Goal: Use online tool/utility: Utilize a website feature to perform a specific function

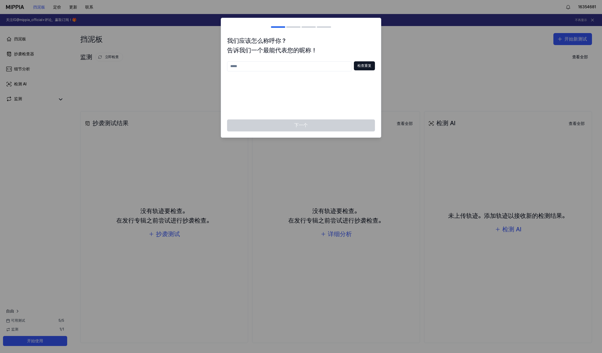
click at [338, 68] on input "text" at bounding box center [289, 66] width 125 height 10
type input "**"
click at [361, 69] on button "检查重复" at bounding box center [364, 65] width 21 height 9
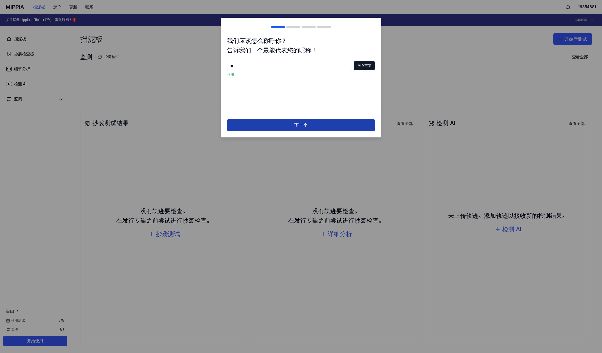
click at [332, 126] on button "下一个" at bounding box center [301, 125] width 148 height 12
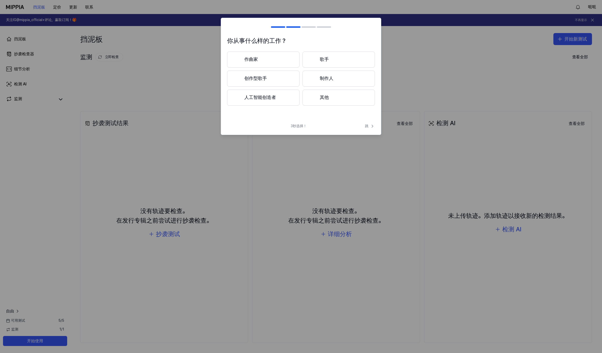
click at [280, 60] on button "作曲家" at bounding box center [263, 60] width 72 height 16
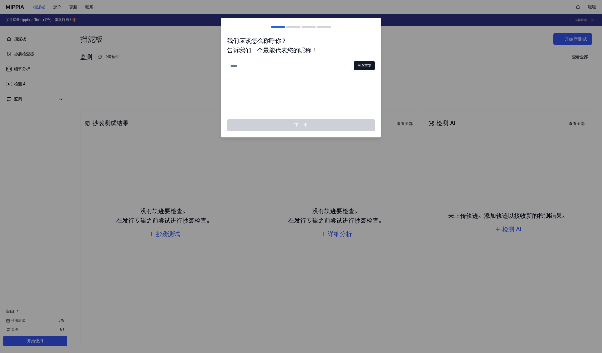
click at [295, 63] on input "text" at bounding box center [289, 66] width 125 height 10
type input "****"
click at [371, 66] on button "检查重复" at bounding box center [364, 65] width 21 height 9
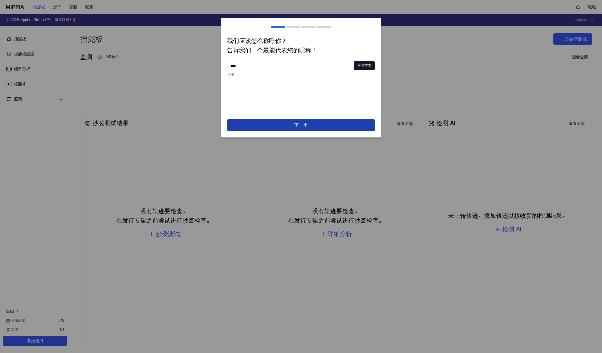
click at [318, 122] on button "下一个" at bounding box center [301, 125] width 148 height 12
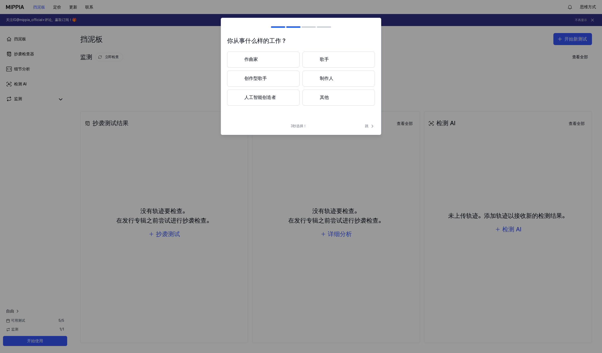
click at [341, 77] on button "制作人" at bounding box center [339, 79] width 72 height 16
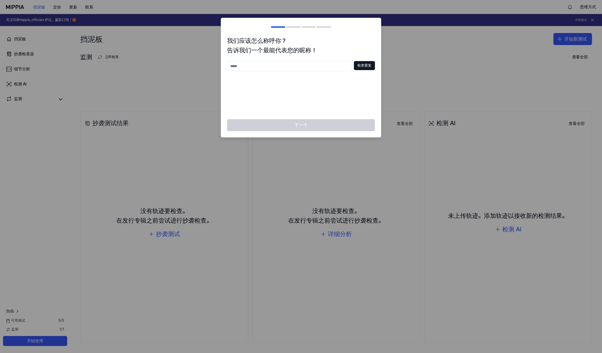
click at [340, 26] on h2 at bounding box center [301, 27] width 160 height 18
click at [378, 45] on div "我们应该怎么称呼你？ 告诉我们一个最能代表您的昵称！ 检查重复" at bounding box center [301, 77] width 160 height 83
drag, startPoint x: 386, startPoint y: 44, endPoint x: 352, endPoint y: 55, distance: 36.2
click at [386, 45] on div at bounding box center [301, 176] width 602 height 353
drag, startPoint x: 323, startPoint y: 56, endPoint x: 318, endPoint y: 59, distance: 5.8
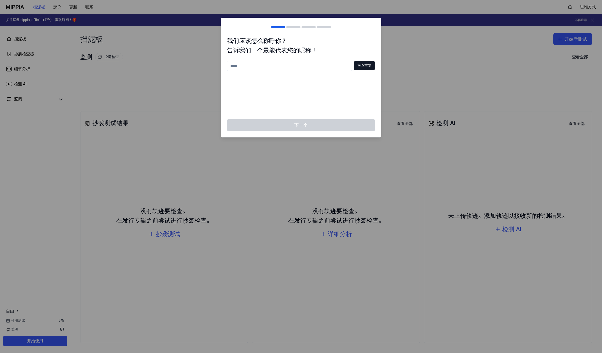
click at [322, 57] on div "我们应该怎么称呼你？ 告诉我们一个最能代表您的昵称！ 检查重复" at bounding box center [301, 77] width 160 height 83
click at [296, 67] on input "text" at bounding box center [289, 66] width 125 height 10
type input "***"
click at [364, 66] on button "检查重复" at bounding box center [364, 65] width 21 height 9
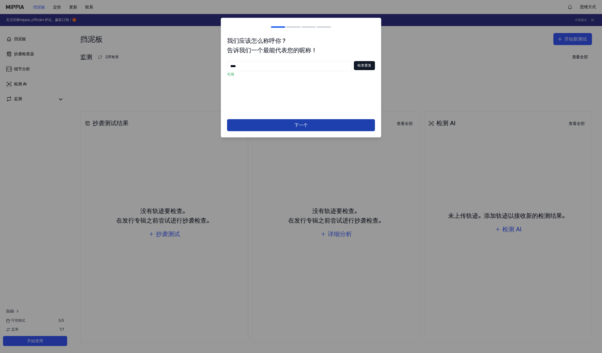
click at [299, 123] on button "下一个" at bounding box center [301, 125] width 148 height 12
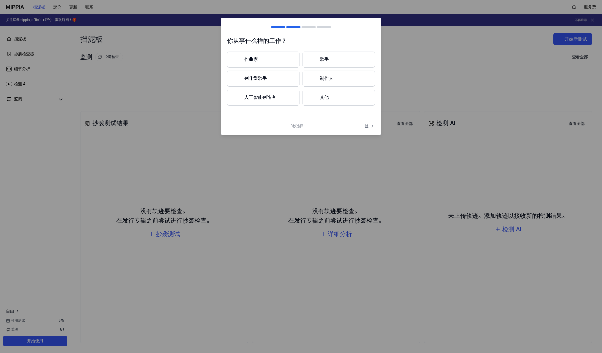
click at [371, 126] on icon at bounding box center [372, 126] width 5 height 5
click at [369, 121] on icon at bounding box center [372, 121] width 6 height 6
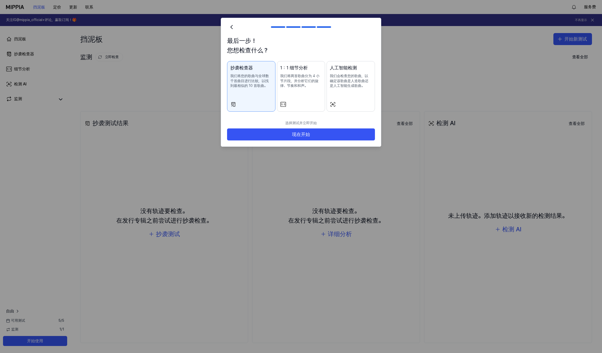
click at [344, 92] on div "人工智能检测 我们会检查您的歌曲，以确定该歌曲是人造歌曲还是人工智能生成歌曲。" at bounding box center [351, 81] width 42 height 34
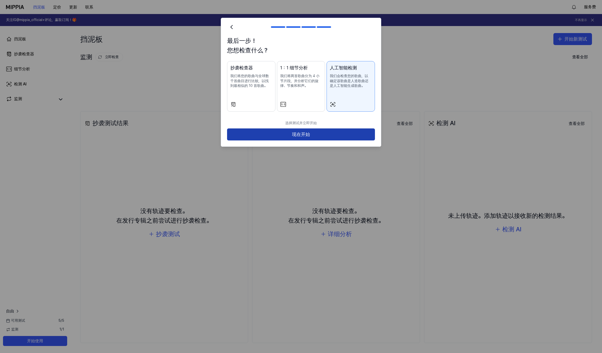
click at [330, 133] on button "现在开始" at bounding box center [301, 135] width 148 height 12
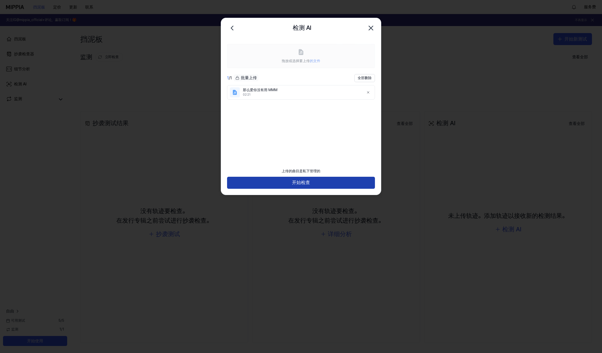
click at [338, 181] on button "开始检查" at bounding box center [301, 183] width 148 height 12
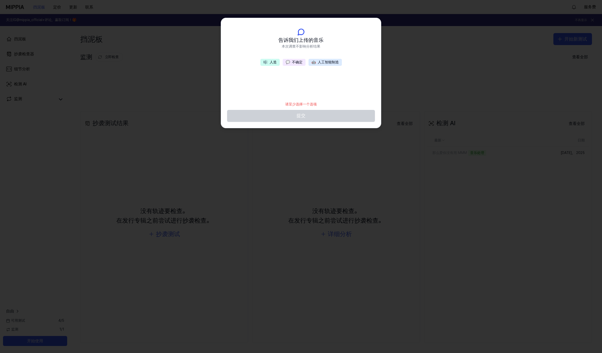
click at [291, 63] on button "💬 不确定" at bounding box center [294, 62] width 23 height 7
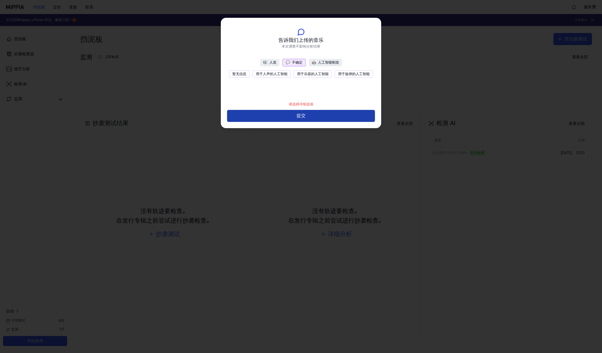
click at [311, 114] on button "提交" at bounding box center [301, 116] width 148 height 12
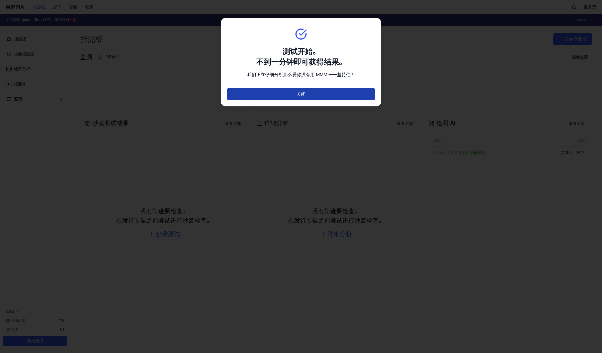
click at [311, 96] on button "关闭" at bounding box center [301, 94] width 148 height 12
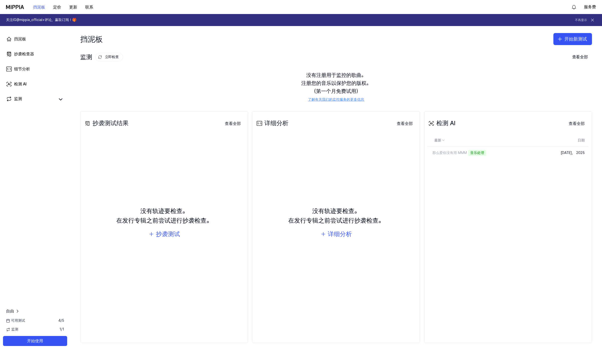
click at [462, 217] on div "检测 AI 查看全部 Detect AI 最新 日期 那么爱你没有用 MMM 音乐处理 Delete 10月 2， 2025 View All" at bounding box center [508, 227] width 168 height 232
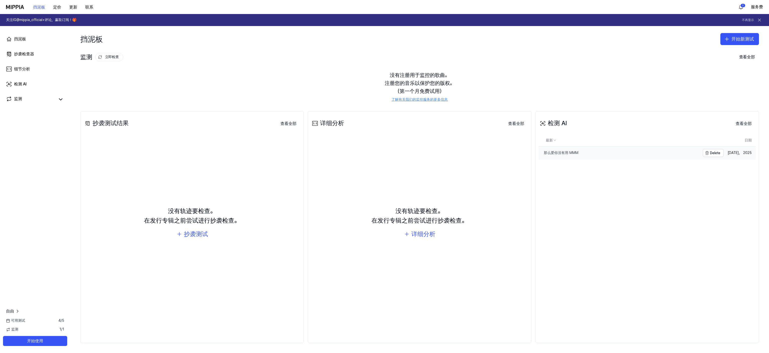
click at [584, 156] on link "那么爱你没有用 MMM" at bounding box center [618, 153] width 161 height 13
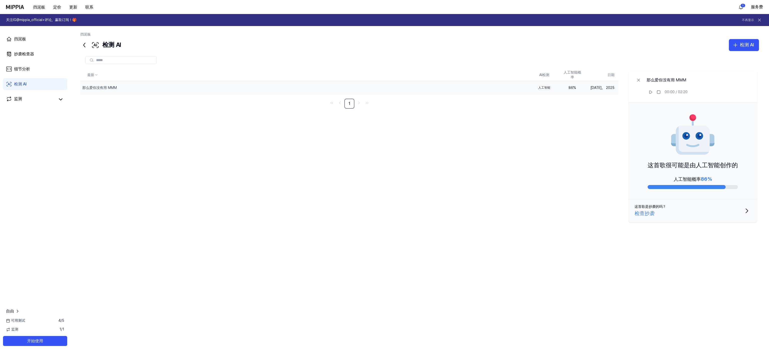
drag, startPoint x: 673, startPoint y: 179, endPoint x: 686, endPoint y: 179, distance: 13.5
click at [602, 179] on div "人工智能概率 86%" at bounding box center [692, 179] width 38 height 8
drag, startPoint x: 689, startPoint y: 179, endPoint x: 713, endPoint y: 179, distance: 23.3
click at [602, 179] on div "人工智能概率 86%" at bounding box center [692, 182] width 90 height 14
drag, startPoint x: 708, startPoint y: 179, endPoint x: 701, endPoint y: 180, distance: 7.5
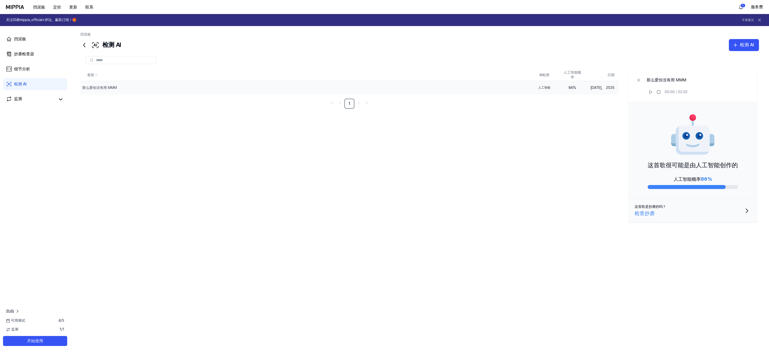
click at [602, 180] on div "人工智能概率 86%" at bounding box center [692, 182] width 90 height 14
drag, startPoint x: 700, startPoint y: 180, endPoint x: 713, endPoint y: 179, distance: 12.6
click at [602, 179] on div "人工智能概率 86%" at bounding box center [692, 182] width 90 height 14
click at [602, 190] on div "这首歌很可能是由人工智能创作的 人工智能概率 86%" at bounding box center [692, 151] width 128 height 97
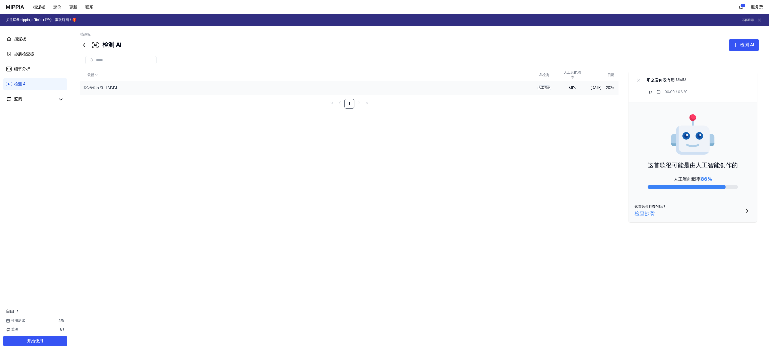
drag, startPoint x: 711, startPoint y: 166, endPoint x: 737, endPoint y: 169, distance: 26.2
click at [602, 165] on div "这首歌很可能是由人工智能创作的 人工智能概率 86%" at bounding box center [692, 151] width 128 height 97
drag, startPoint x: 672, startPoint y: 179, endPoint x: 712, endPoint y: 178, distance: 40.1
click at [602, 178] on div "人工智能概率 86%" at bounding box center [692, 182] width 90 height 14
click at [602, 178] on span "86%" at bounding box center [705, 179] width 11 height 6
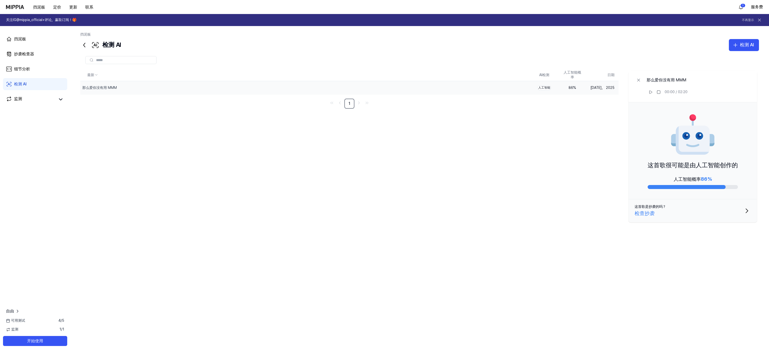
click at [602, 178] on span "86%" at bounding box center [705, 179] width 11 height 6
drag, startPoint x: 541, startPoint y: 89, endPoint x: 553, endPoint y: 88, distance: 11.8
click at [553, 88] on td "人工智能" at bounding box center [544, 87] width 28 height 13
drag, startPoint x: 578, startPoint y: 89, endPoint x: 595, endPoint y: 88, distance: 16.3
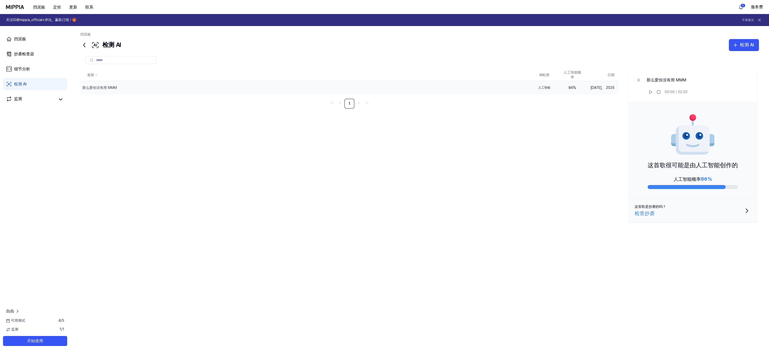
click at [586, 89] on td "86 %" at bounding box center [572, 87] width 28 height 13
drag, startPoint x: 595, startPoint y: 88, endPoint x: 600, endPoint y: 88, distance: 5.0
click at [596, 88] on td "10月 2， 2025" at bounding box center [602, 87] width 32 height 13
click at [602, 88] on td "10月 2， 2025" at bounding box center [602, 87] width 32 height 13
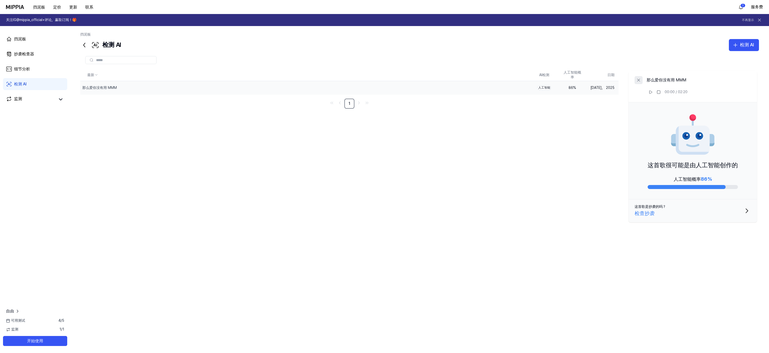
click at [602, 79] on button at bounding box center [638, 80] width 8 height 8
